Goal: Task Accomplishment & Management: Manage account settings

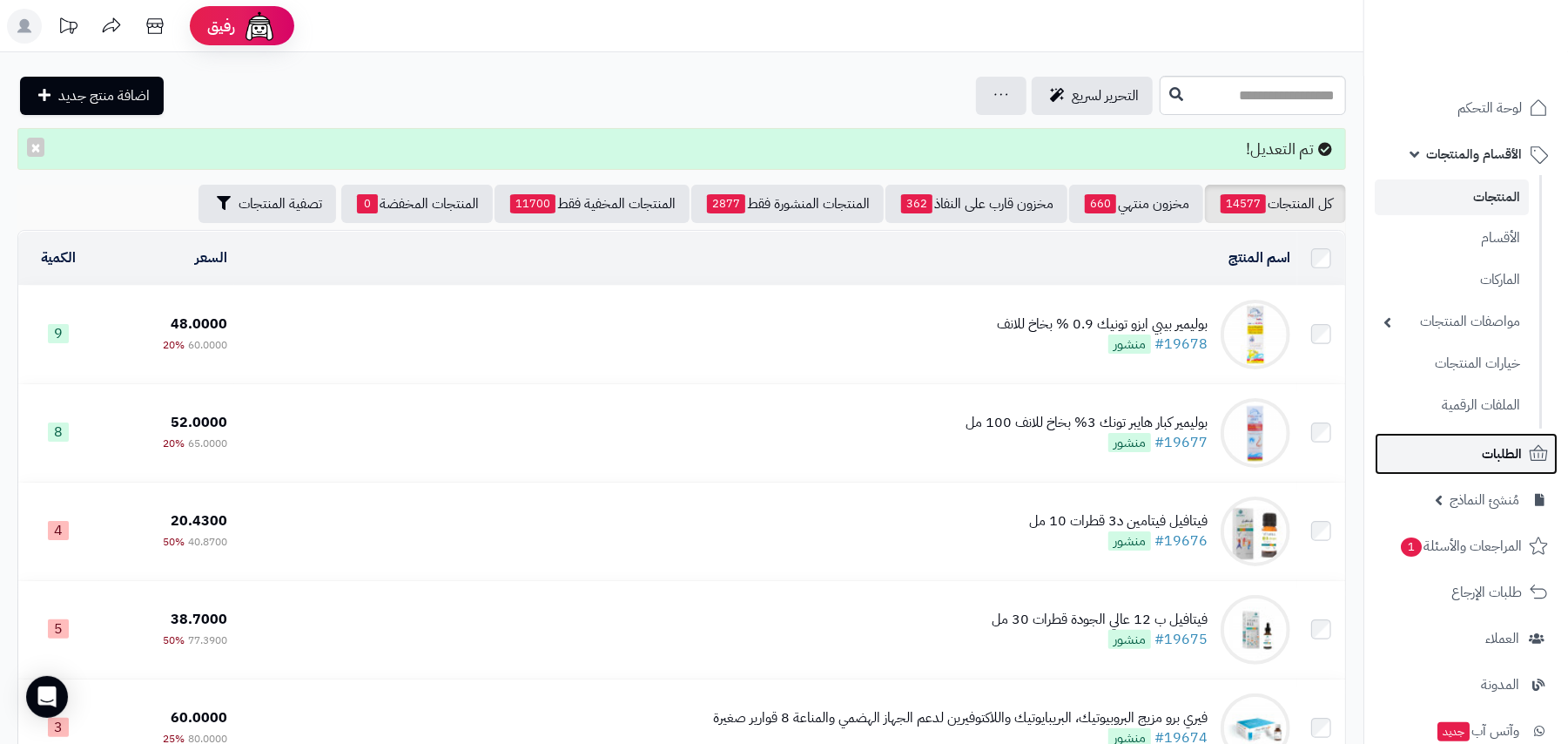
click at [1483, 458] on span "الطلبات" at bounding box center [1502, 454] width 40 height 25
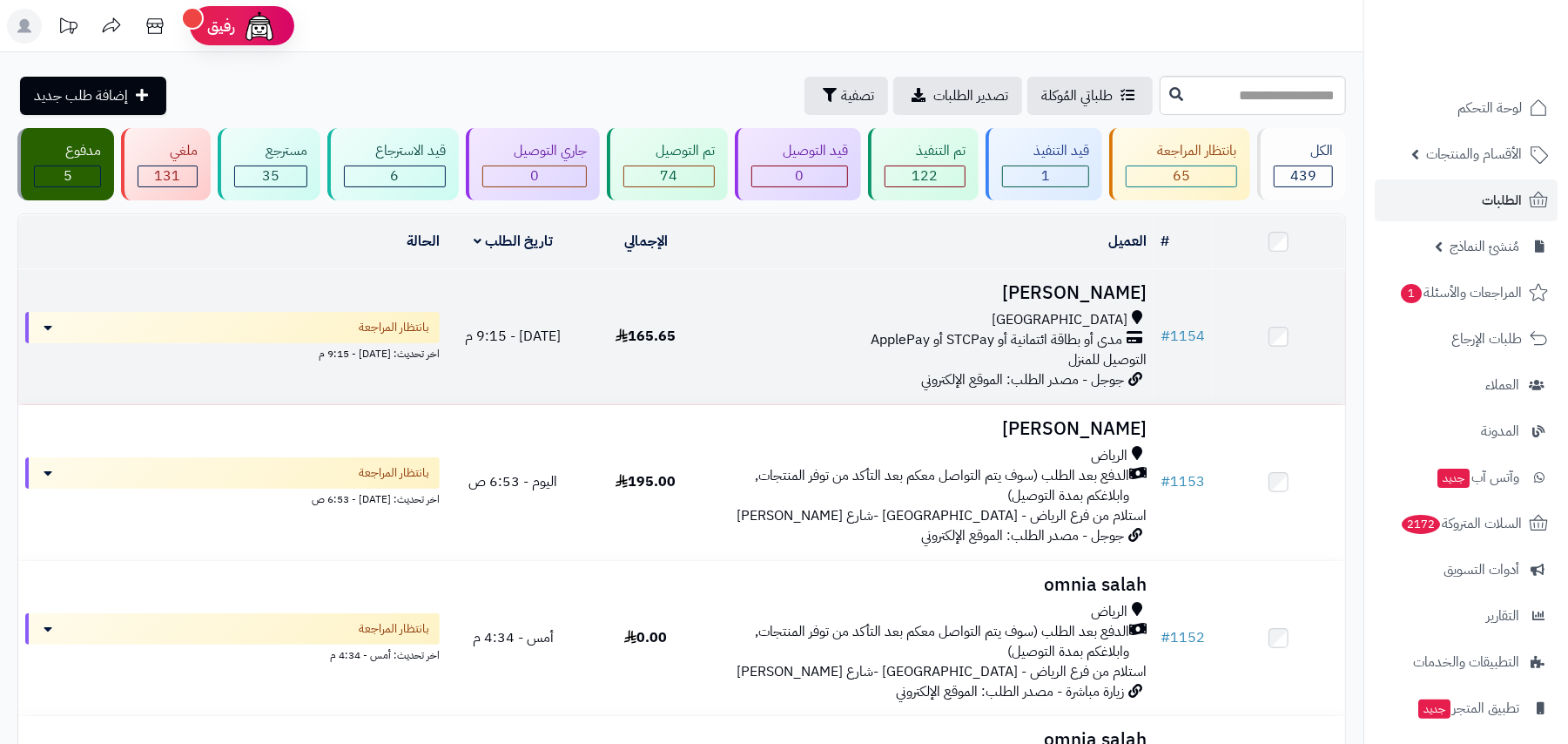
click at [794, 352] on div "[GEOGRAPHIC_DATA] مدى أو بطاقة ائتمانية أو STCPay أو ApplePay التوصيل للمنزل" at bounding box center [932, 340] width 427 height 60
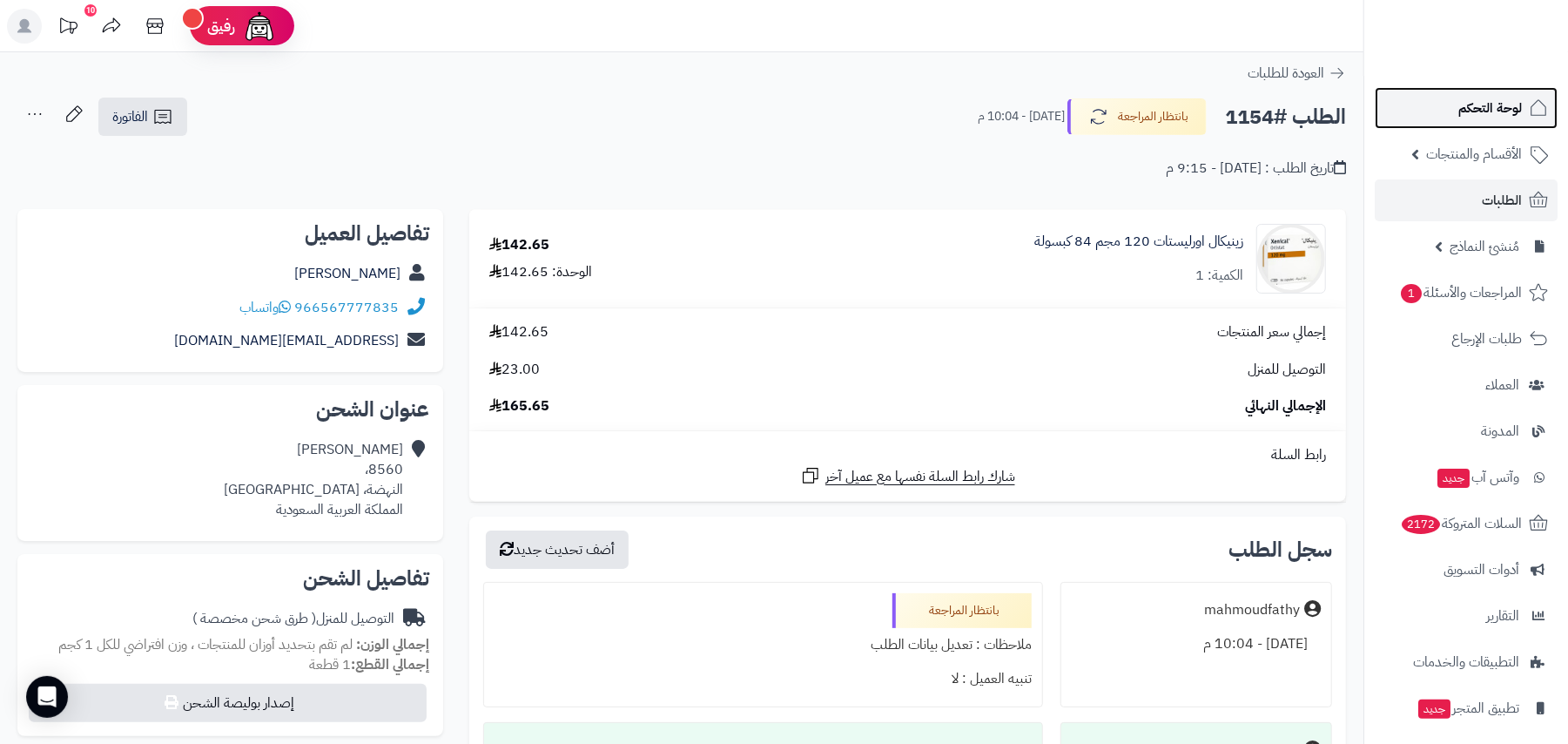
click at [1465, 113] on span "لوحة التحكم" at bounding box center [1490, 108] width 64 height 25
